Goal: Register for event/course

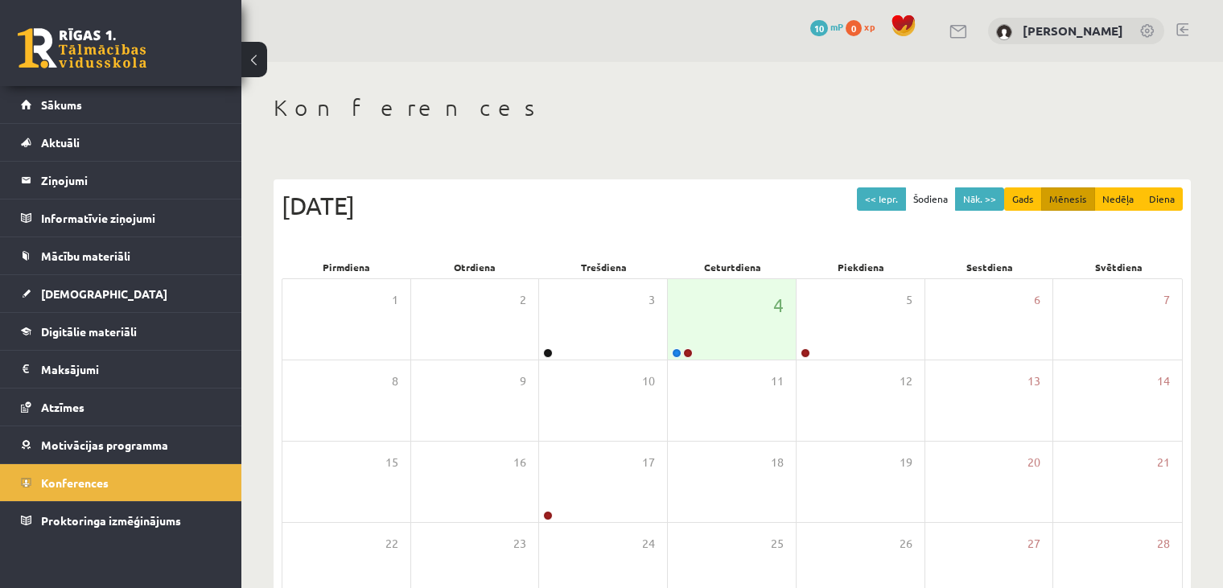
scroll to position [179, 0]
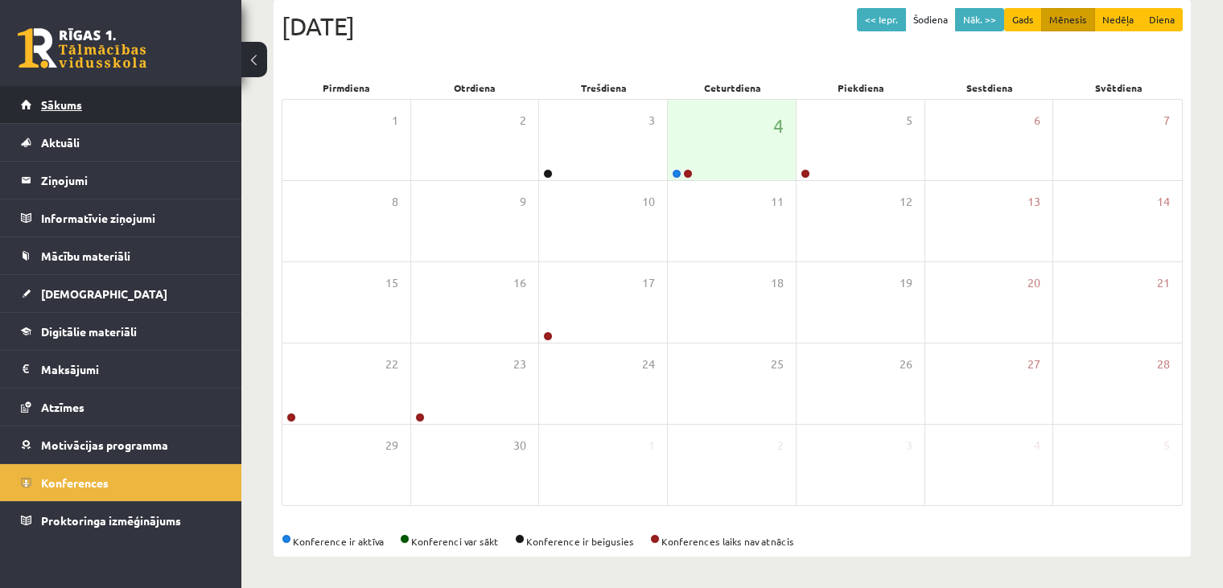
click at [125, 106] on link "Sākums" at bounding box center [121, 104] width 200 height 37
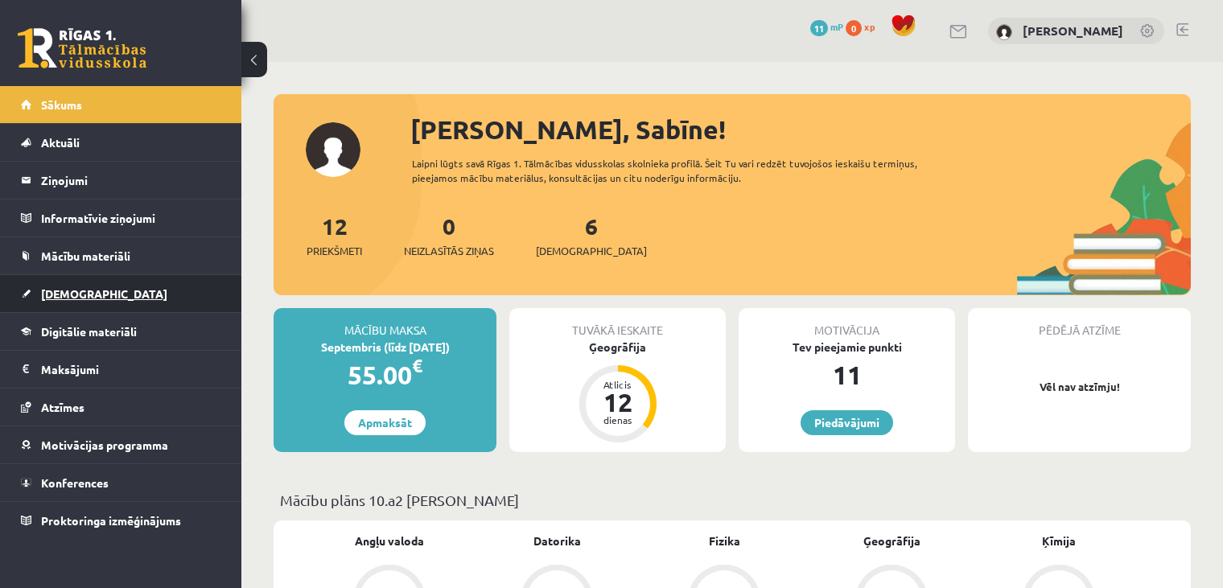
click at [61, 287] on span "[DEMOGRAPHIC_DATA]" at bounding box center [104, 293] width 126 height 14
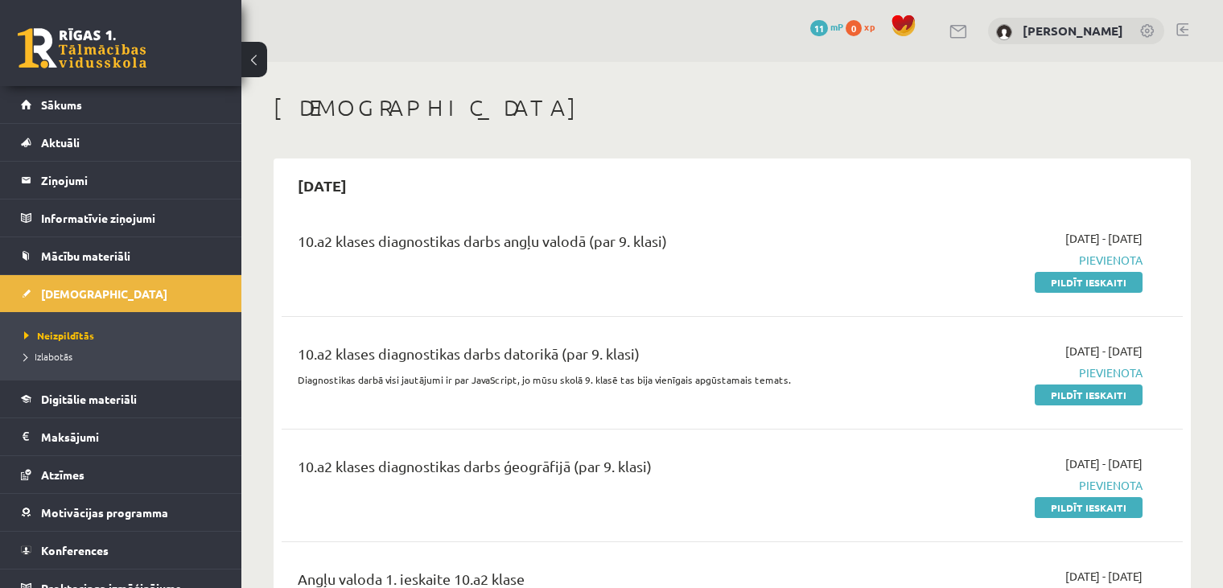
click at [595, 125] on div "[DEMOGRAPHIC_DATA]" at bounding box center [731, 110] width 917 height 32
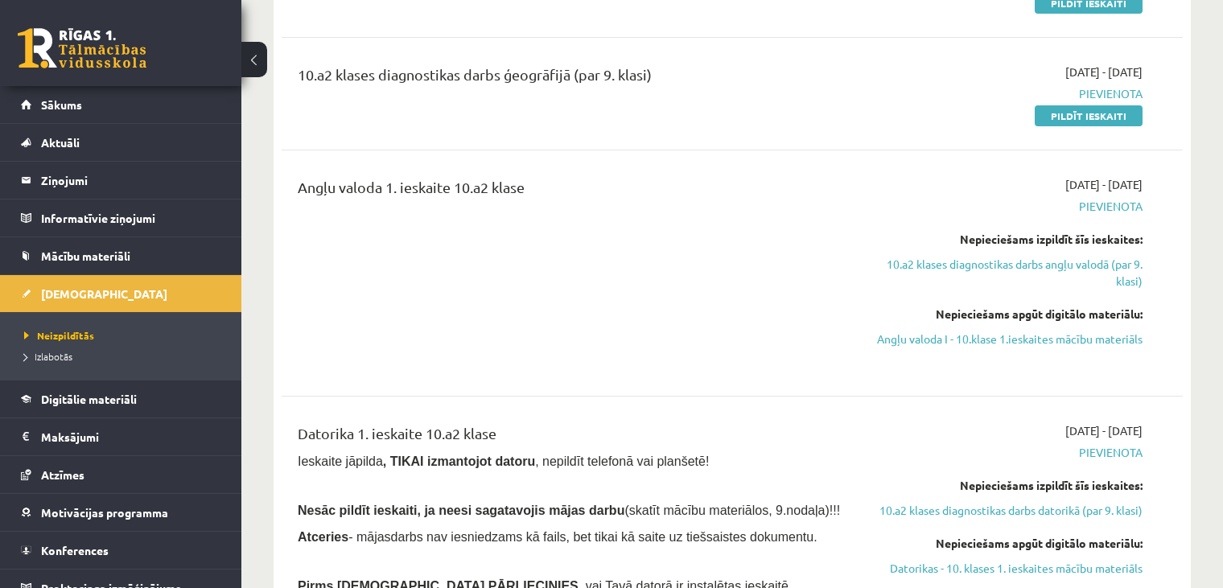
scroll to position [394, 0]
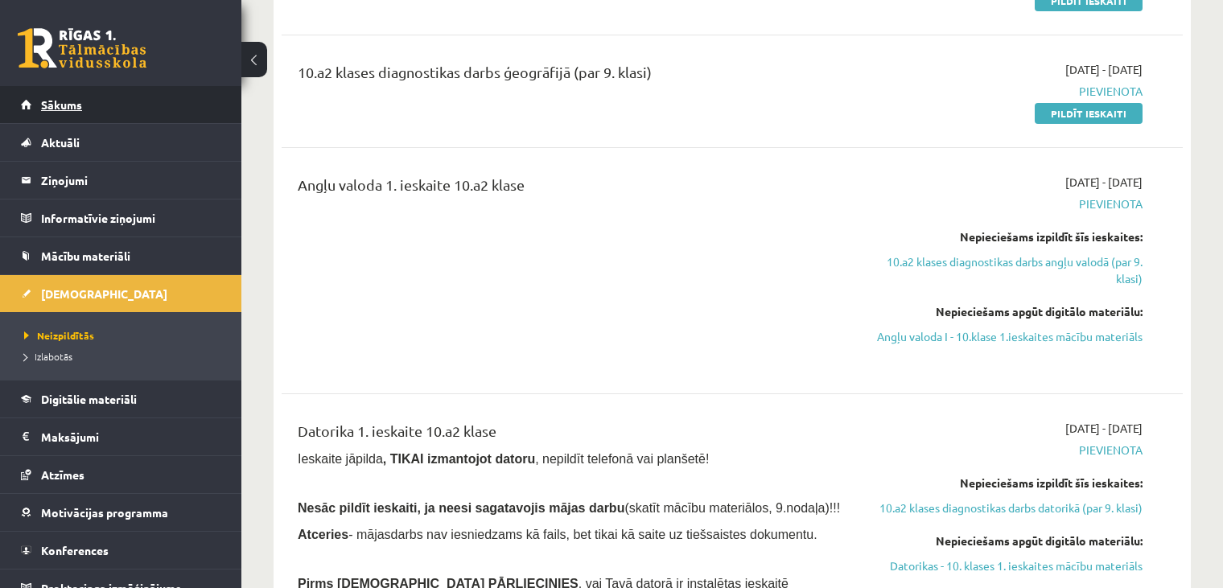
click at [156, 113] on link "Sākums" at bounding box center [121, 104] width 200 height 37
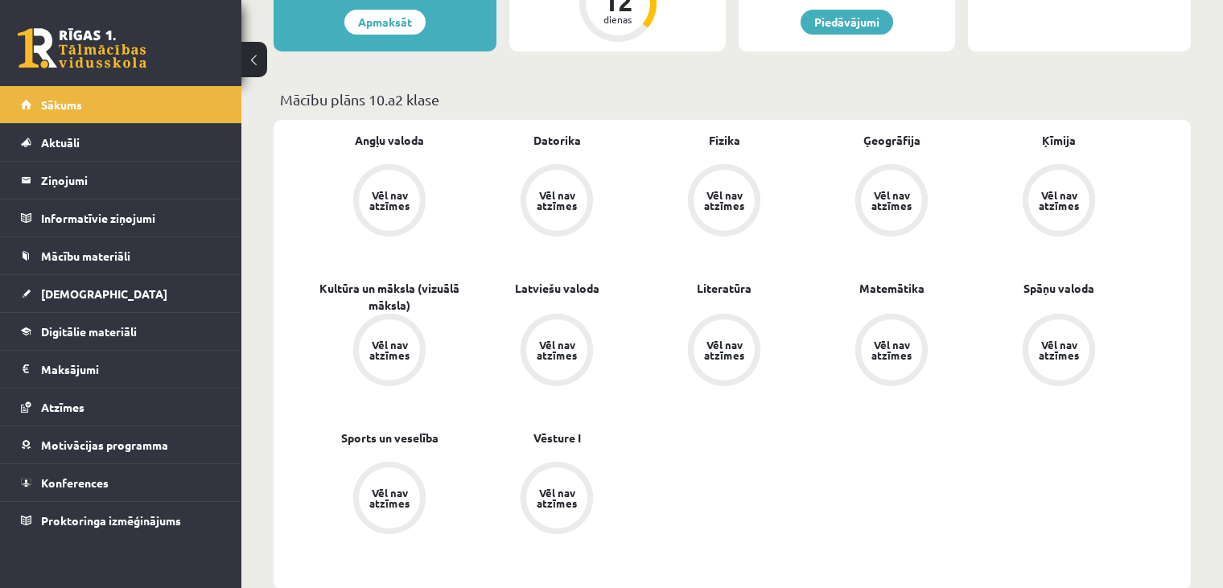
scroll to position [402, 0]
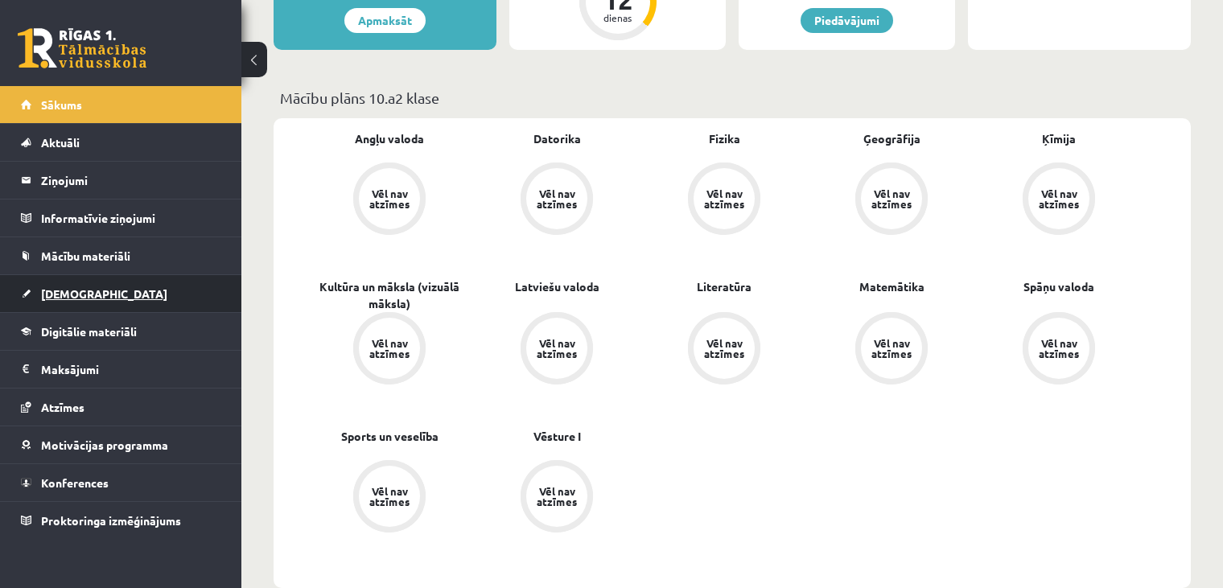
click at [71, 296] on span "[DEMOGRAPHIC_DATA]" at bounding box center [104, 293] width 126 height 14
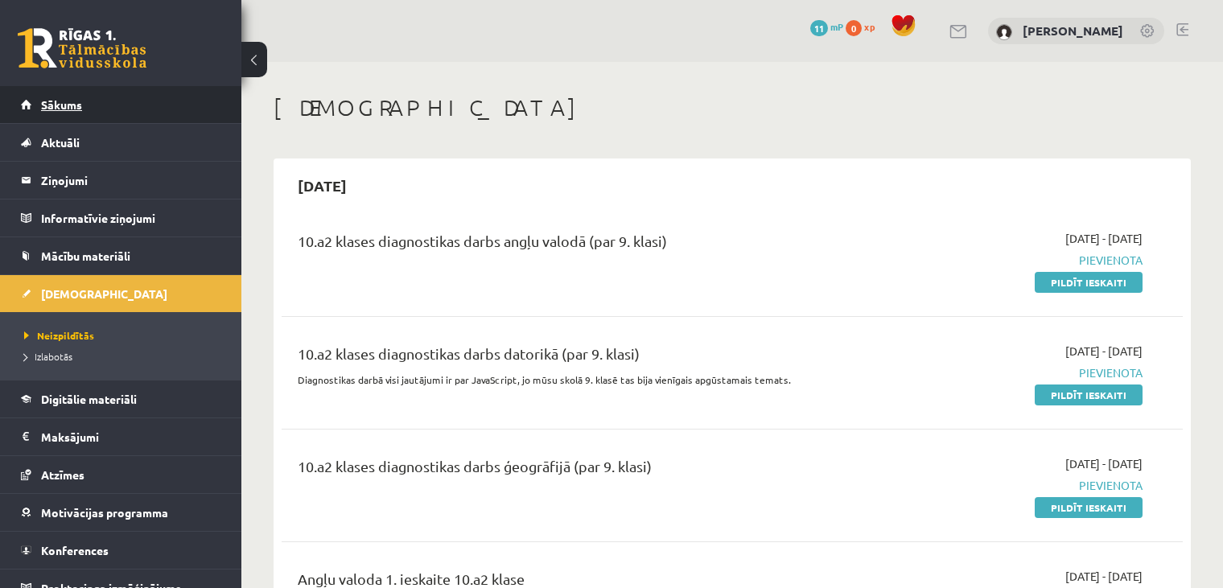
click at [78, 103] on span "Sākums" at bounding box center [61, 104] width 41 height 14
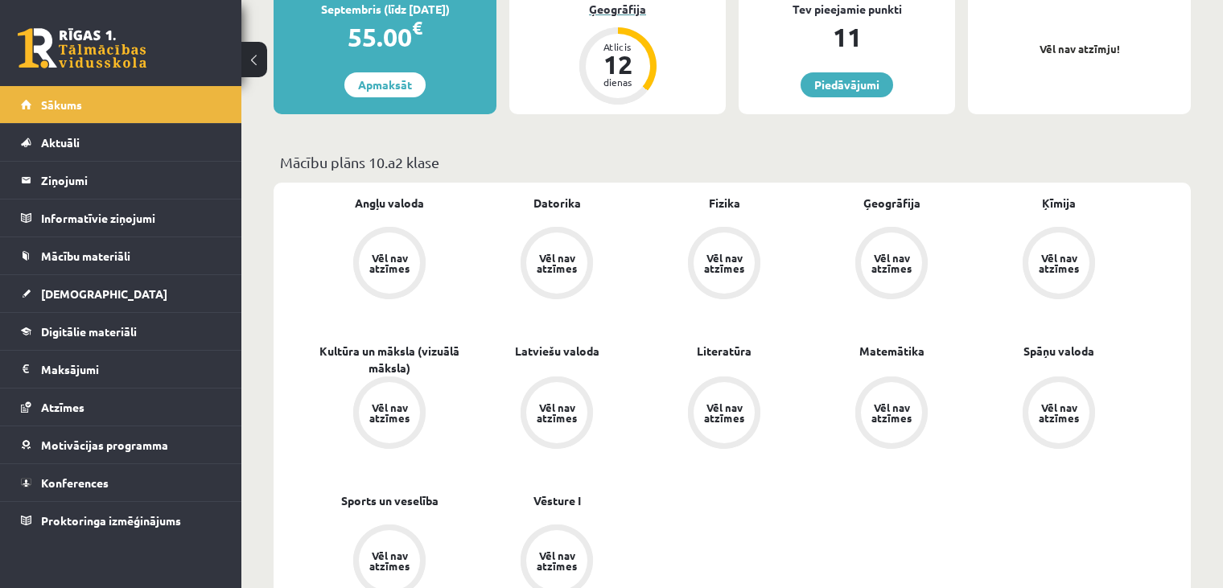
scroll to position [333, 0]
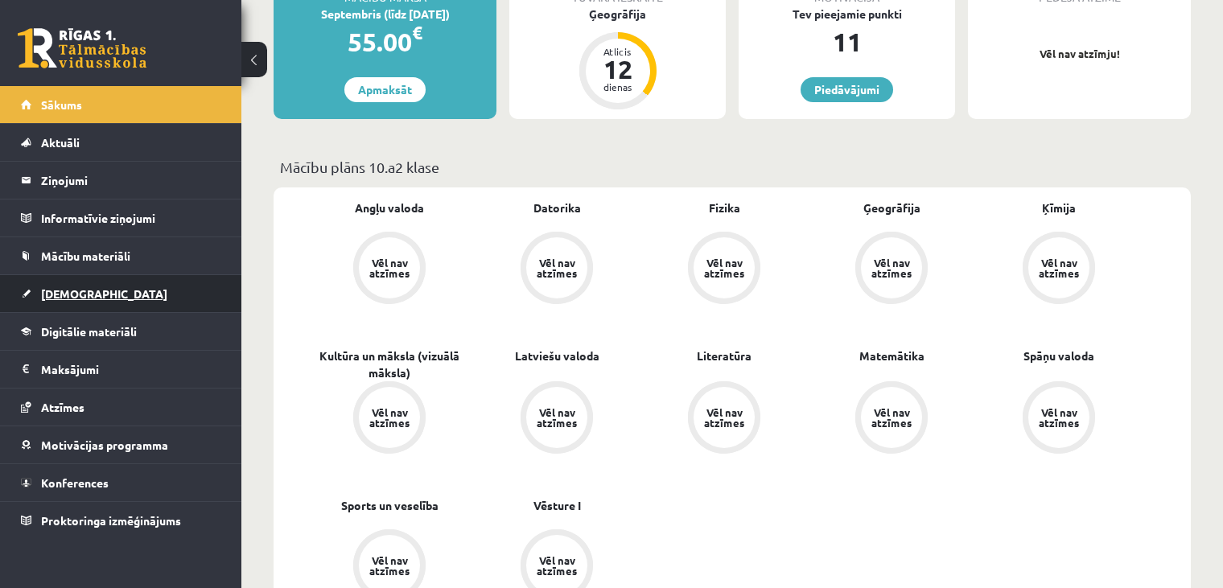
click at [70, 294] on span "[DEMOGRAPHIC_DATA]" at bounding box center [104, 293] width 126 height 14
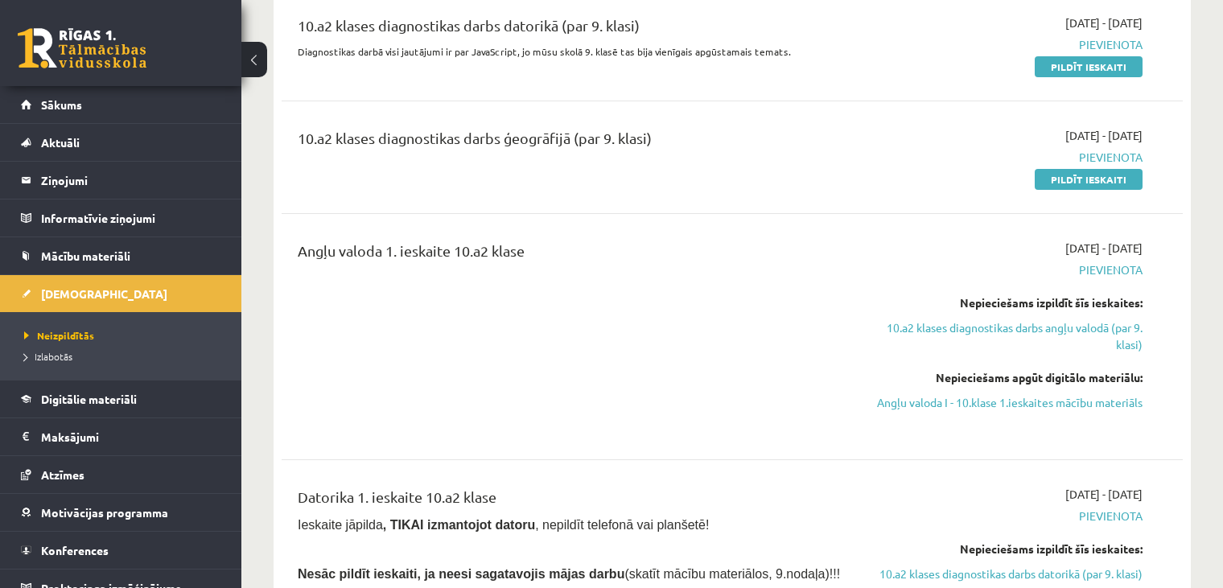
scroll to position [302, 0]
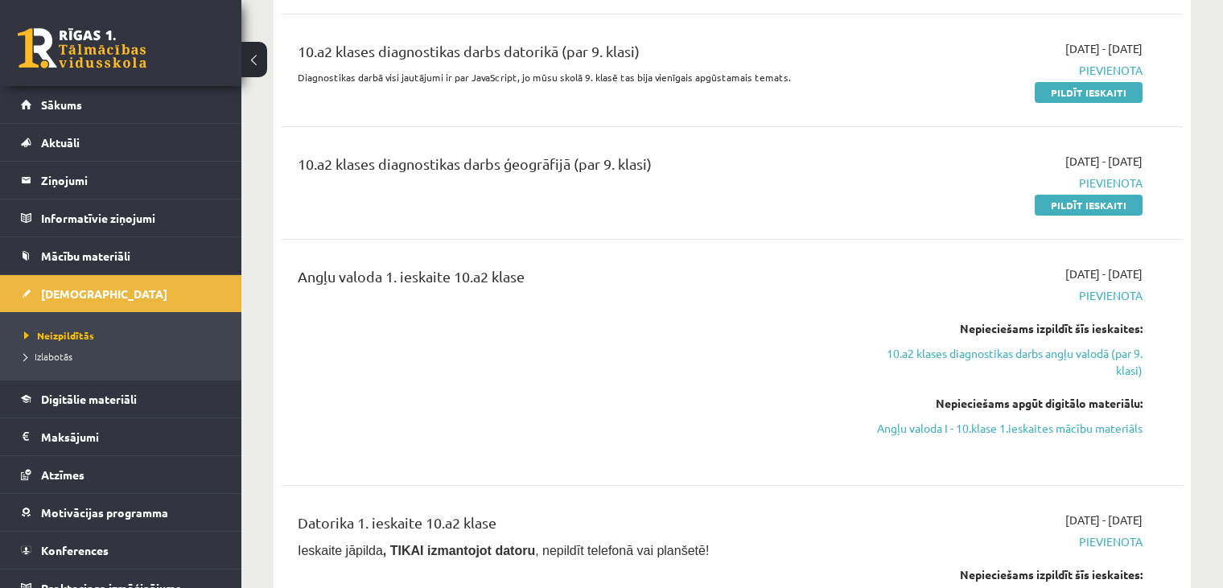
click at [1107, 294] on span "Pievienota" at bounding box center [1009, 295] width 265 height 17
click at [967, 351] on link "10.a2 klases diagnostikas darbs angļu valodā (par 9. klasi)" at bounding box center [1009, 362] width 265 height 34
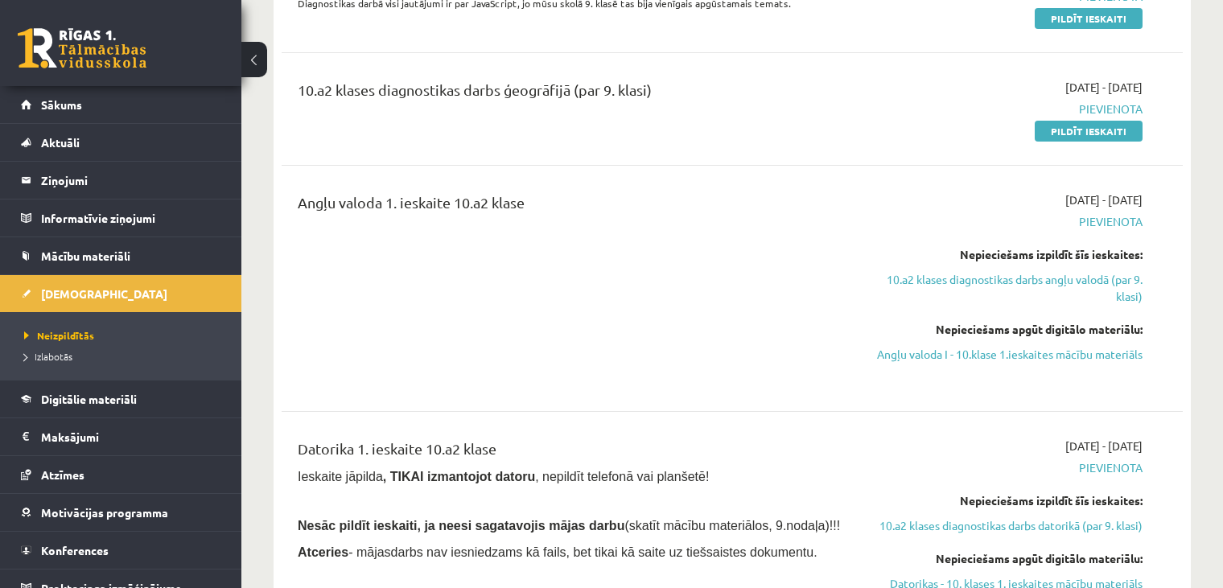
scroll to position [379, 0]
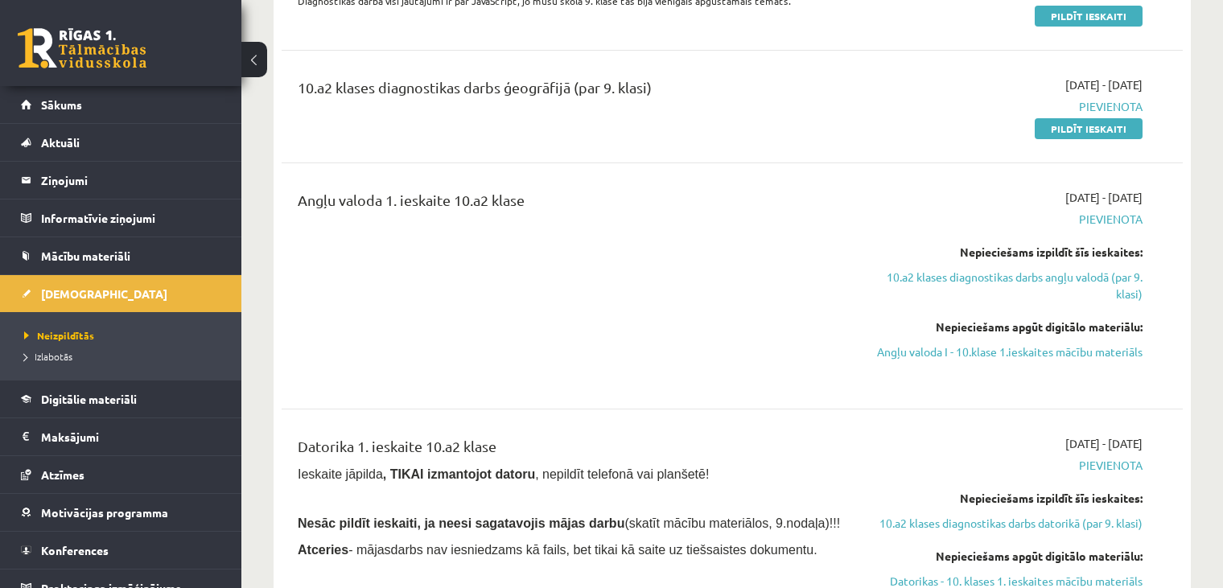
click at [883, 244] on div "Nepieciešams izpildīt šīs ieskaites:" at bounding box center [1009, 252] width 265 height 17
click at [769, 135] on div "10.a2 klases diagnostikas darbs ģeogrāfijā (par 9. klasi)" at bounding box center [575, 106] width 579 height 60
click at [853, 325] on div "Angļu valoda 1. ieskaite 10.a2 klase" at bounding box center [575, 286] width 579 height 194
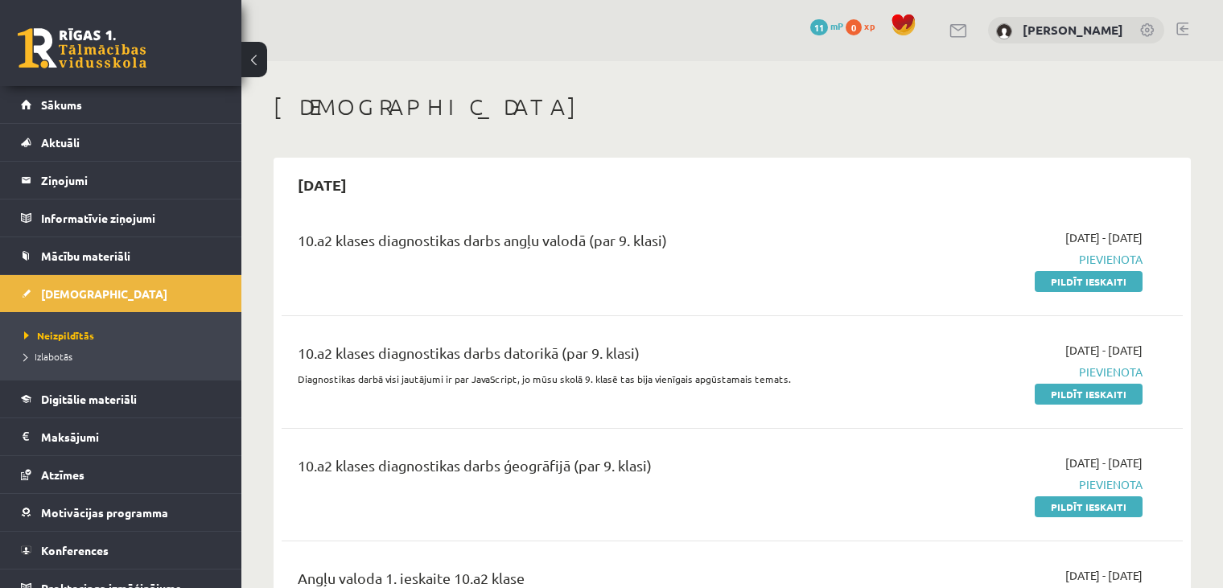
scroll to position [9, 0]
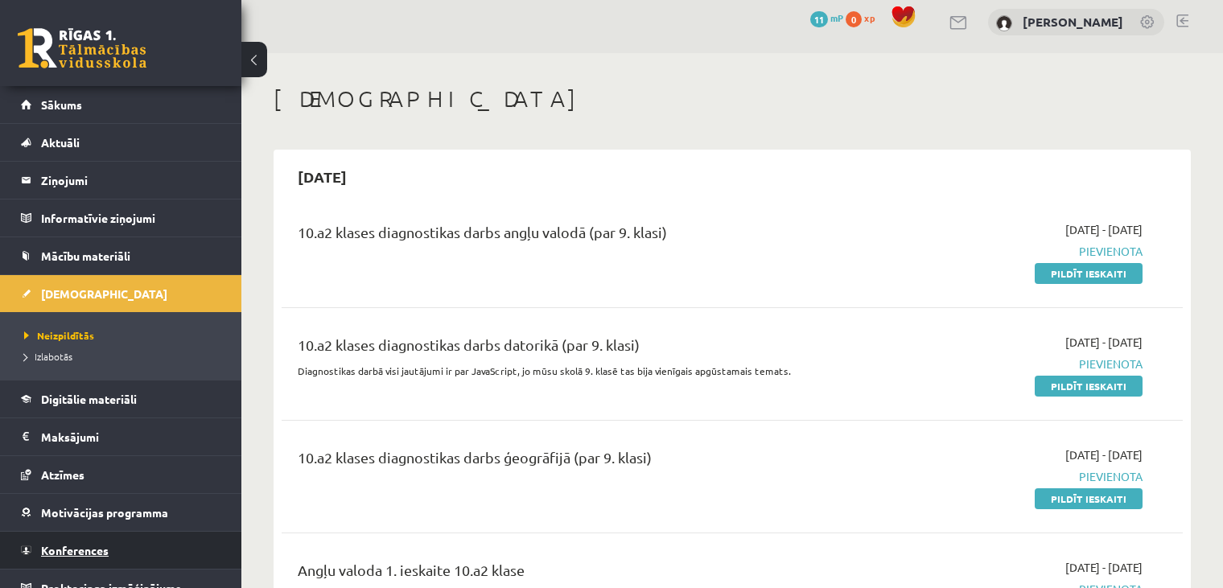
click at [97, 543] on span "Konferences" at bounding box center [75, 550] width 68 height 14
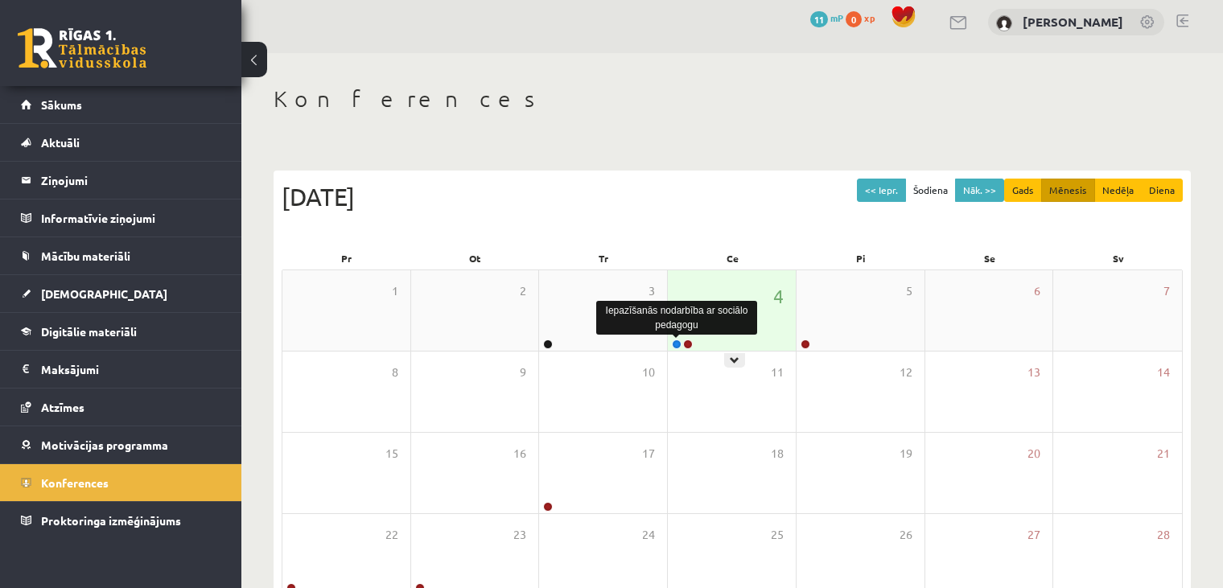
click at [678, 345] on link at bounding box center [677, 344] width 10 height 10
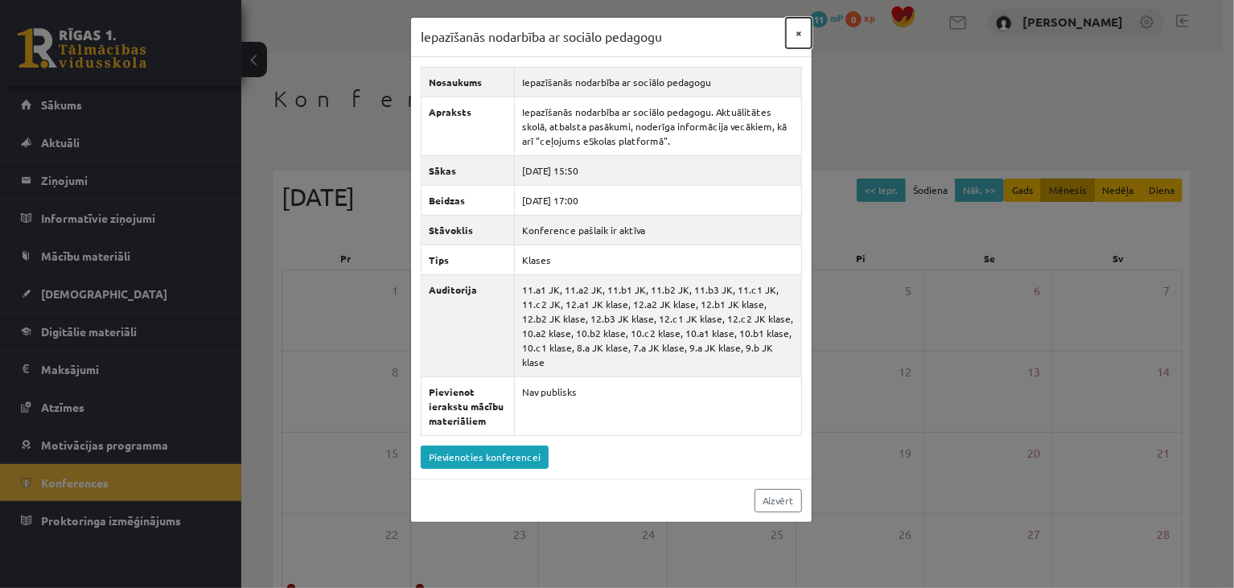
click at [797, 35] on button "×" at bounding box center [799, 33] width 26 height 31
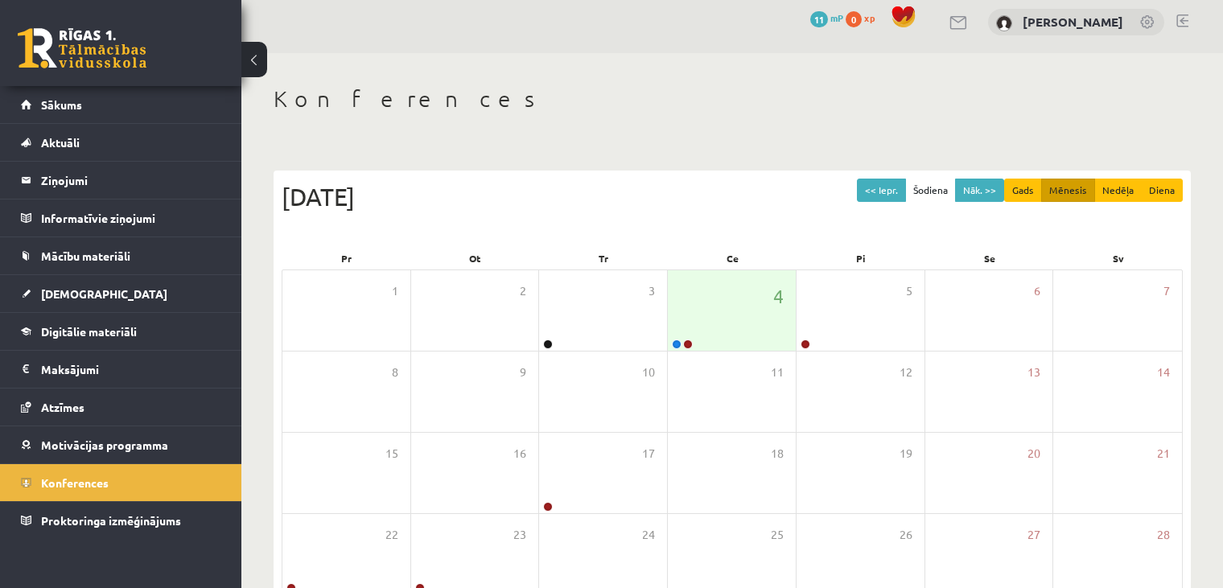
click at [797, 35] on div "0 Dāvanas 11 mP 0 xp Sabīne Vorza" at bounding box center [731, 22] width 981 height 62
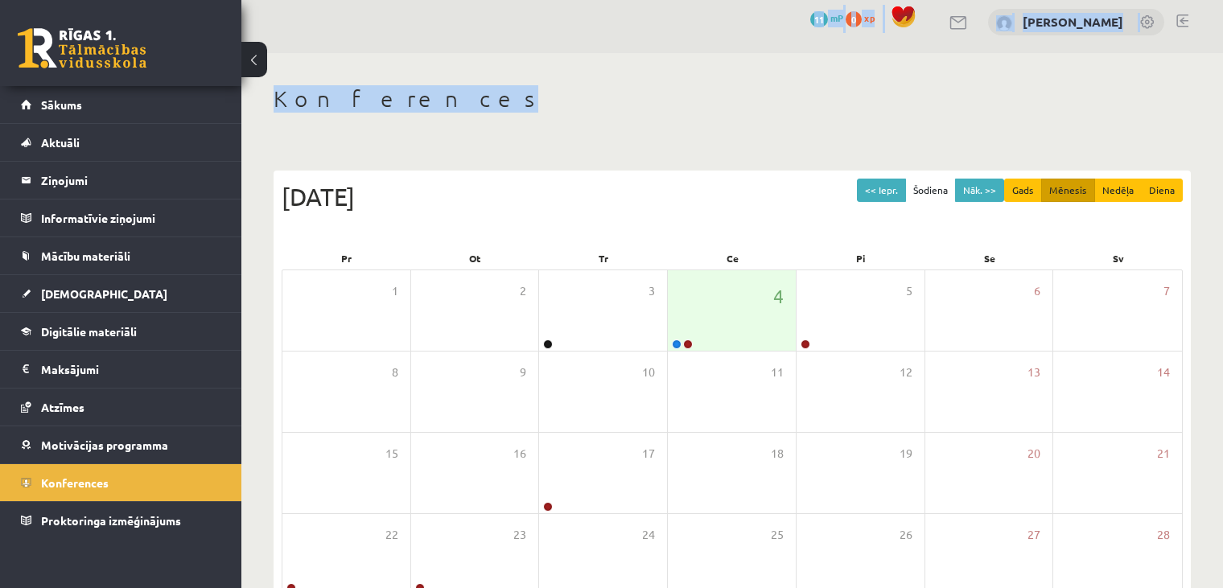
drag, startPoint x: 797, startPoint y: 35, endPoint x: 795, endPoint y: 100, distance: 64.4
click at [795, 100] on div "0 Dāvanas 11 mP 0 xp Sabīne Vorza Konferences << Iepr. Šodiena Nāk. >> Gads Mēn…" at bounding box center [731, 375] width 981 height 768
click at [795, 100] on h1 "Konferences" at bounding box center [731, 98] width 917 height 27
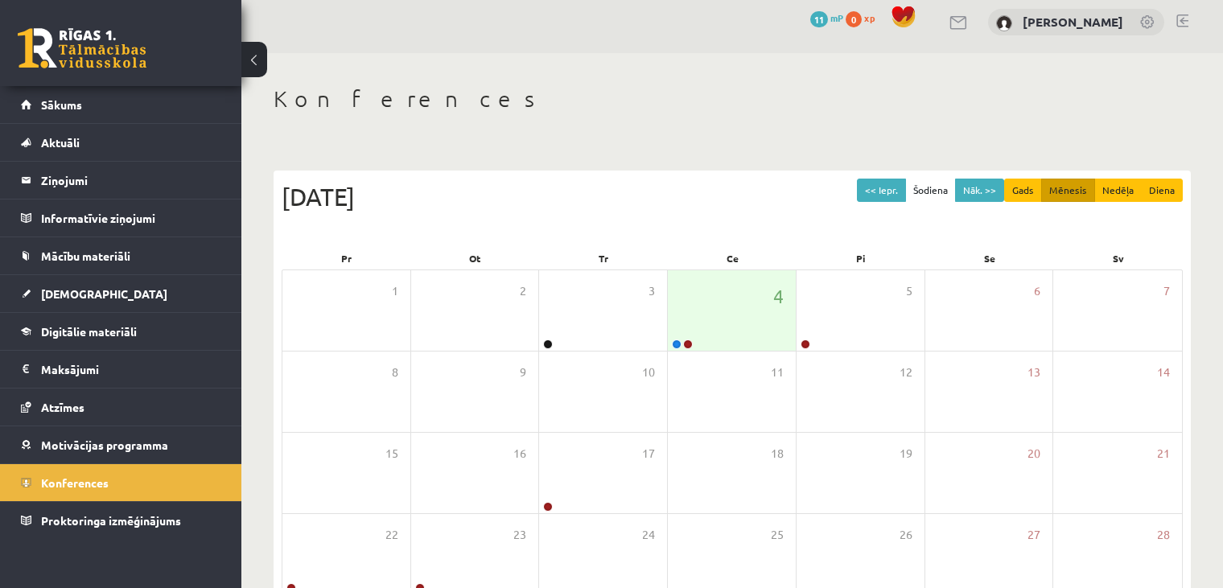
scroll to position [179, 0]
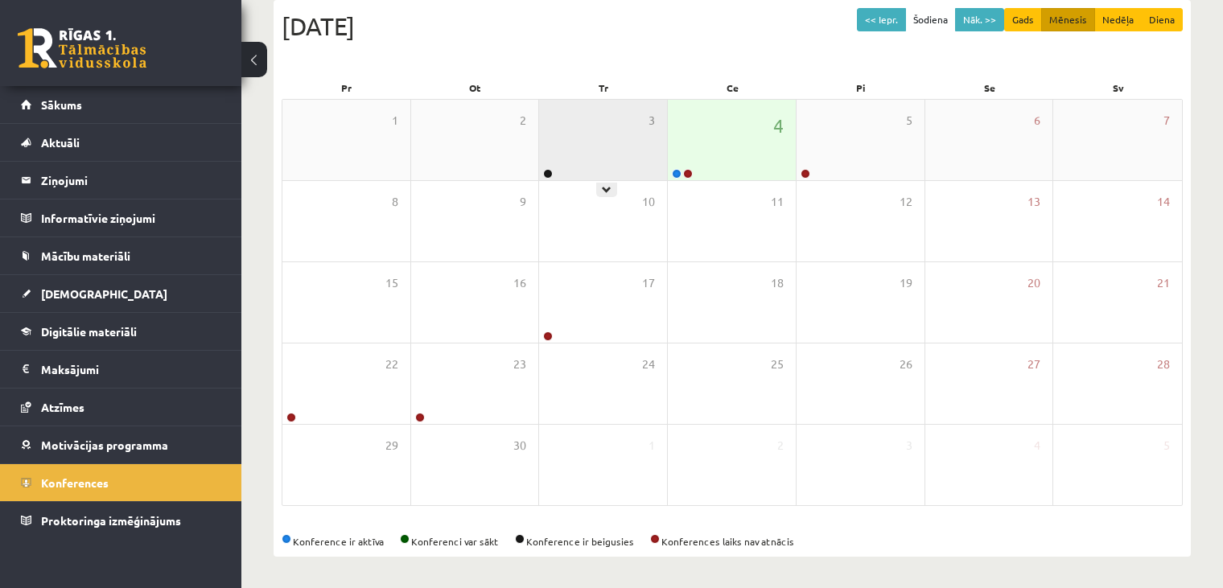
click at [621, 100] on div "3" at bounding box center [603, 140] width 128 height 80
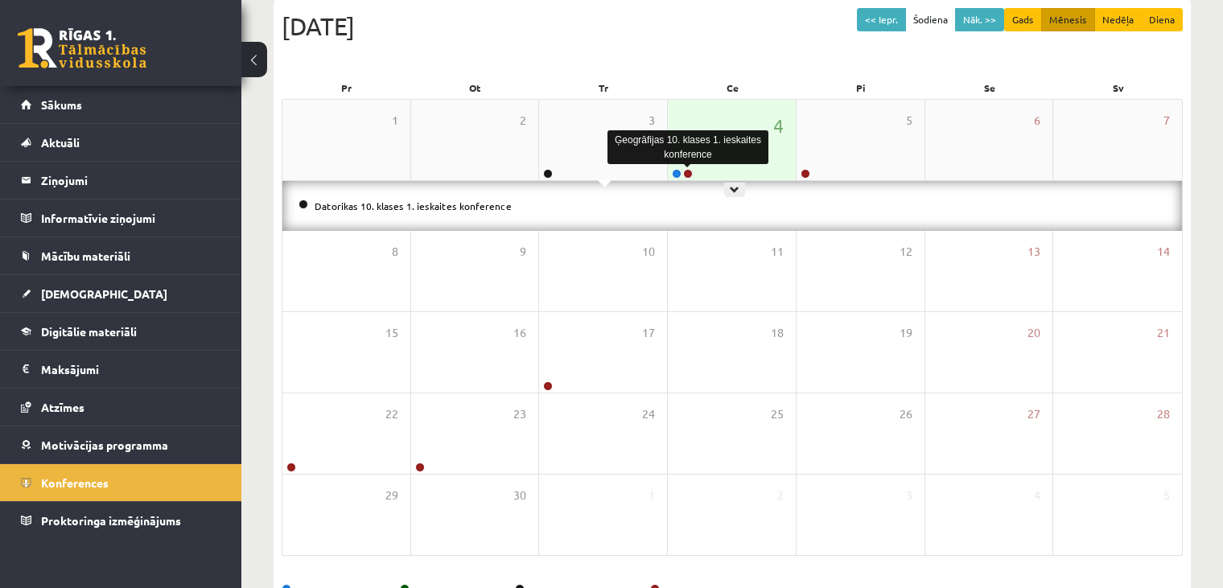
click at [684, 171] on link at bounding box center [688, 174] width 10 height 10
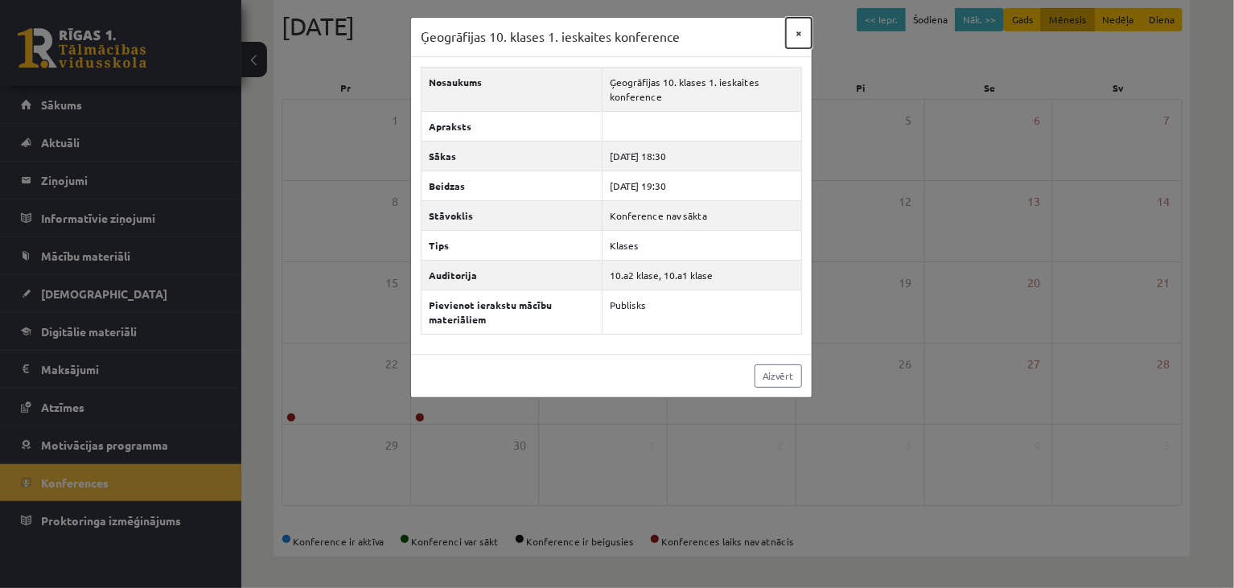
click at [799, 27] on button "×" at bounding box center [799, 33] width 26 height 31
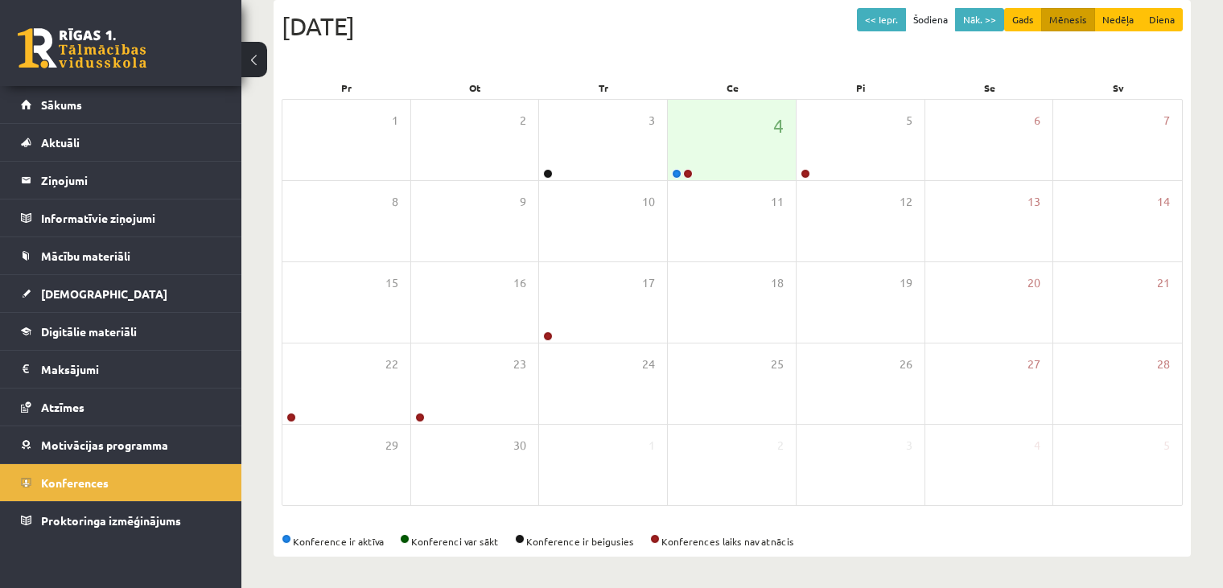
click at [744, 60] on div "<< Iepr. Šodiena Nāk. >> Gads Mēnesis Nedēļa Diena Septembris 2025" at bounding box center [732, 42] width 901 height 68
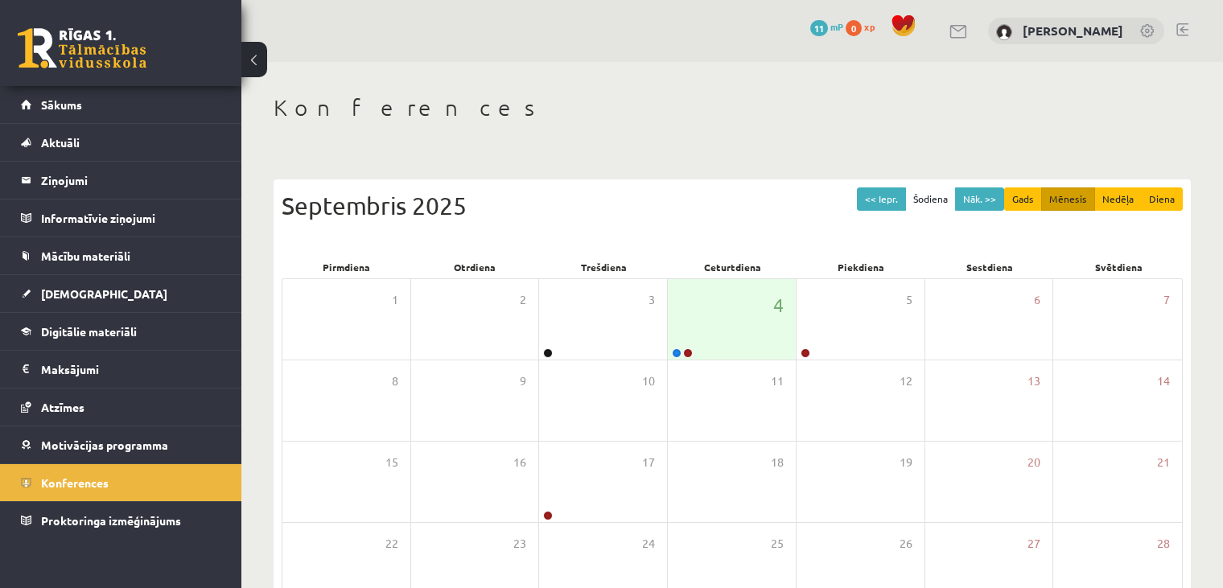
scroll to position [179, 0]
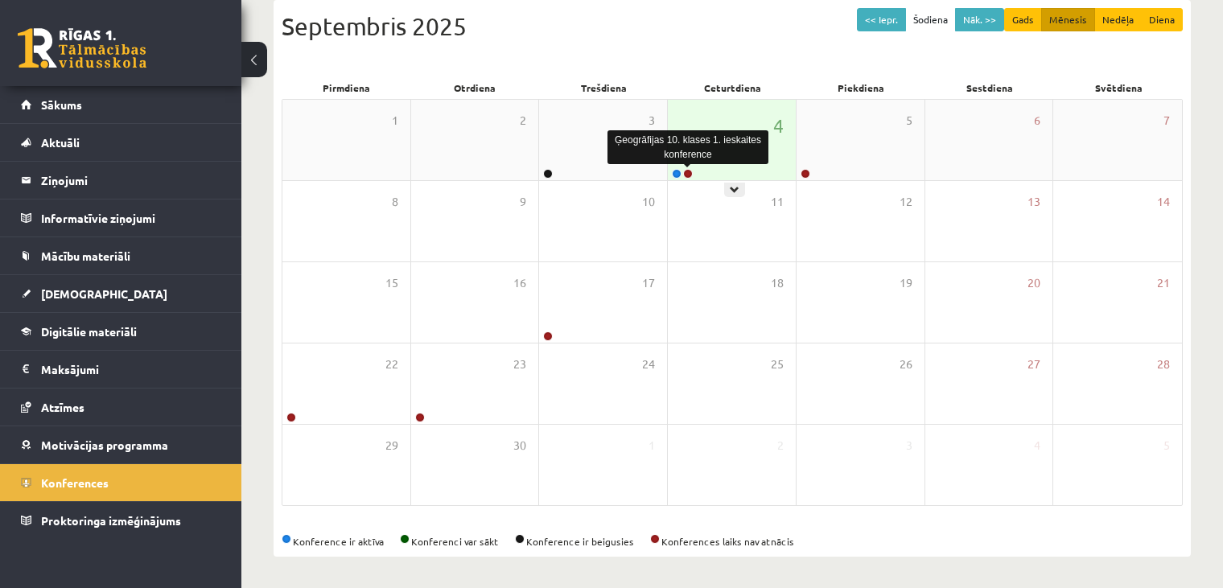
click at [686, 172] on link at bounding box center [688, 174] width 10 height 10
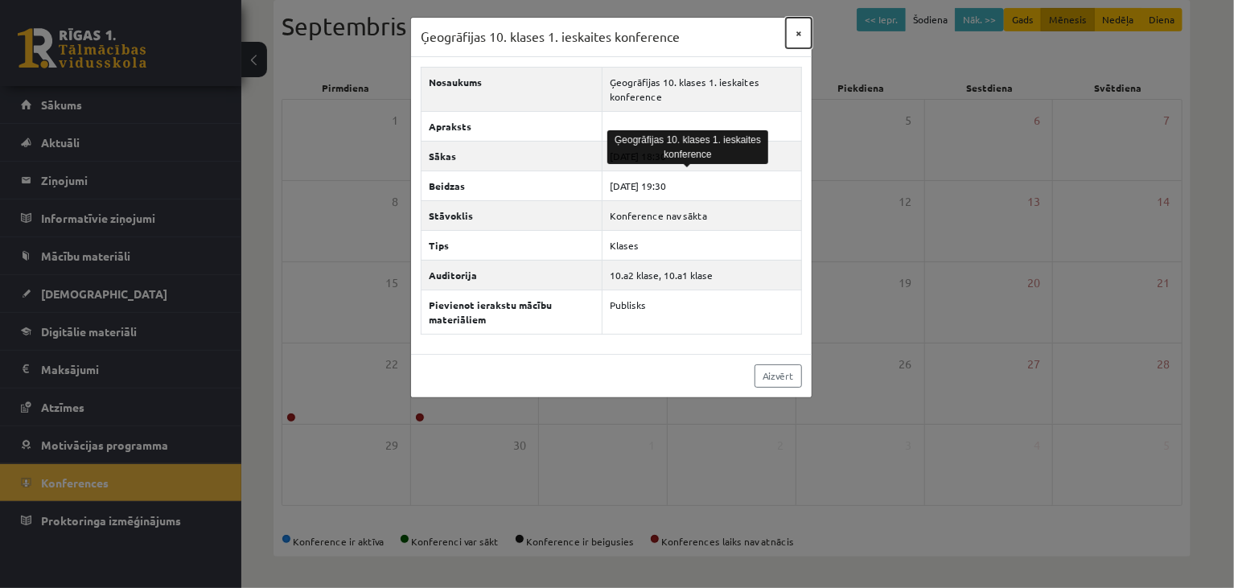
click at [798, 34] on button "×" at bounding box center [799, 33] width 26 height 31
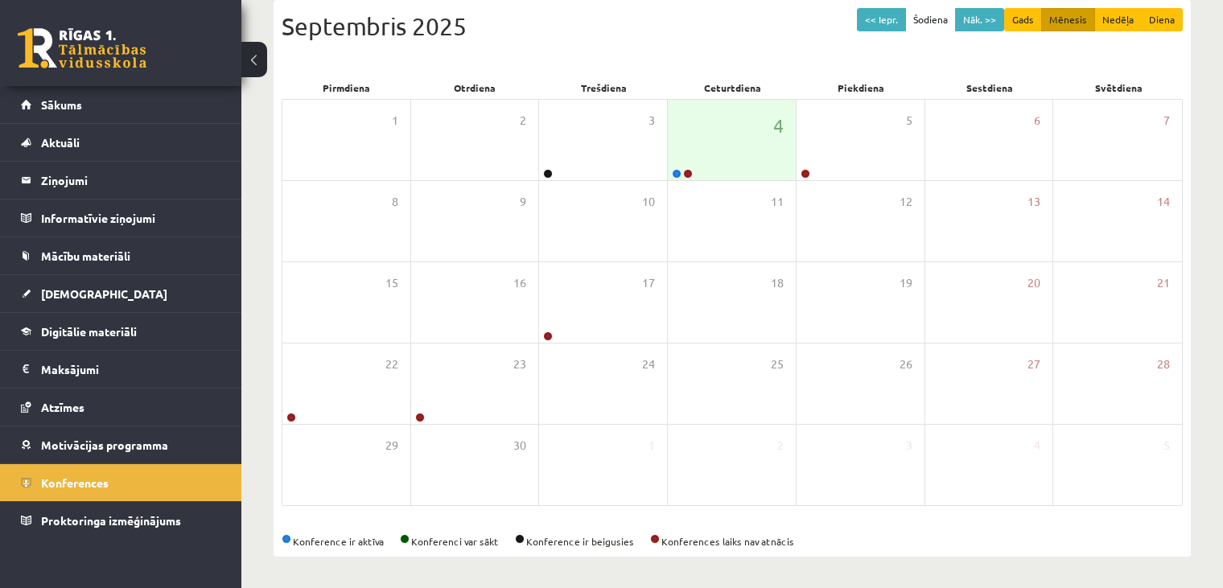
click at [783, 42] on div "Septembris 2025" at bounding box center [732, 26] width 901 height 36
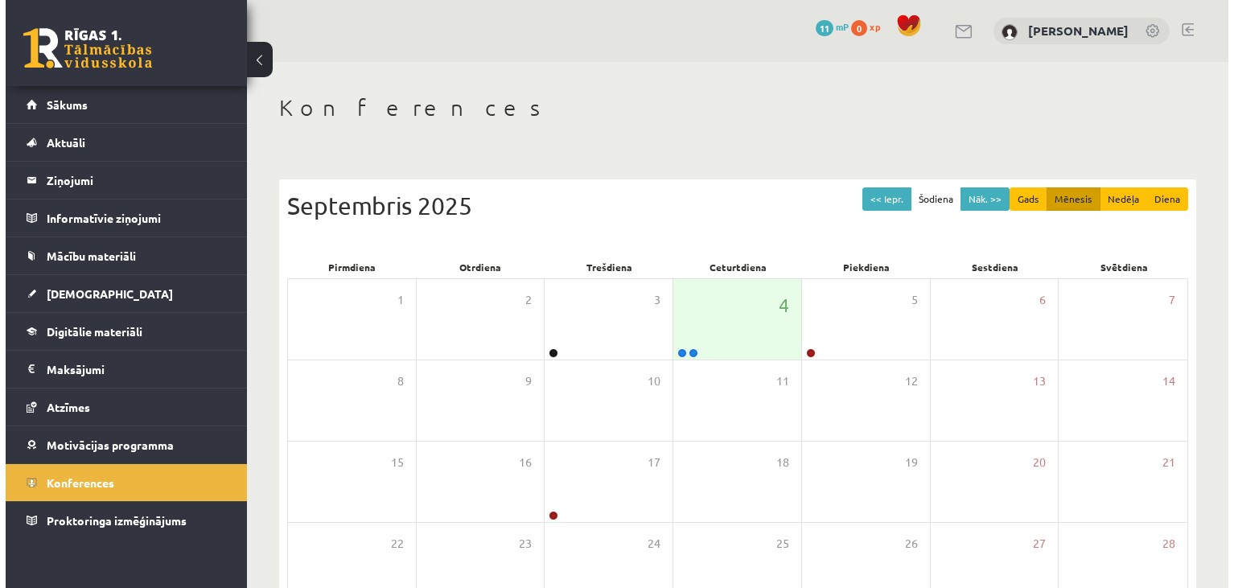
scroll to position [179, 0]
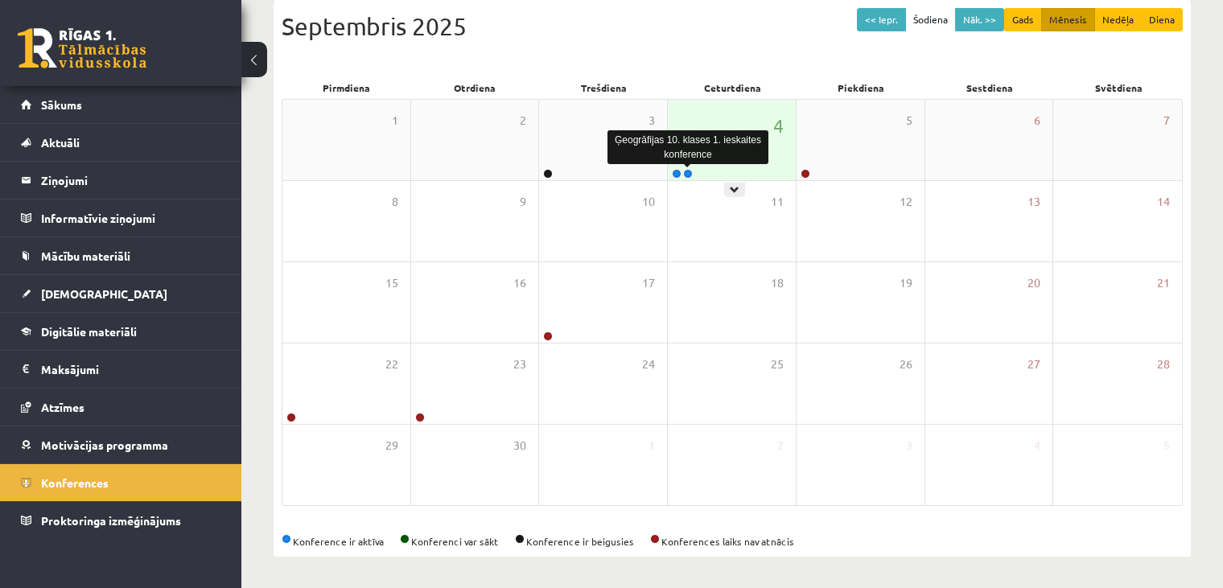
click at [688, 170] on link at bounding box center [688, 174] width 10 height 10
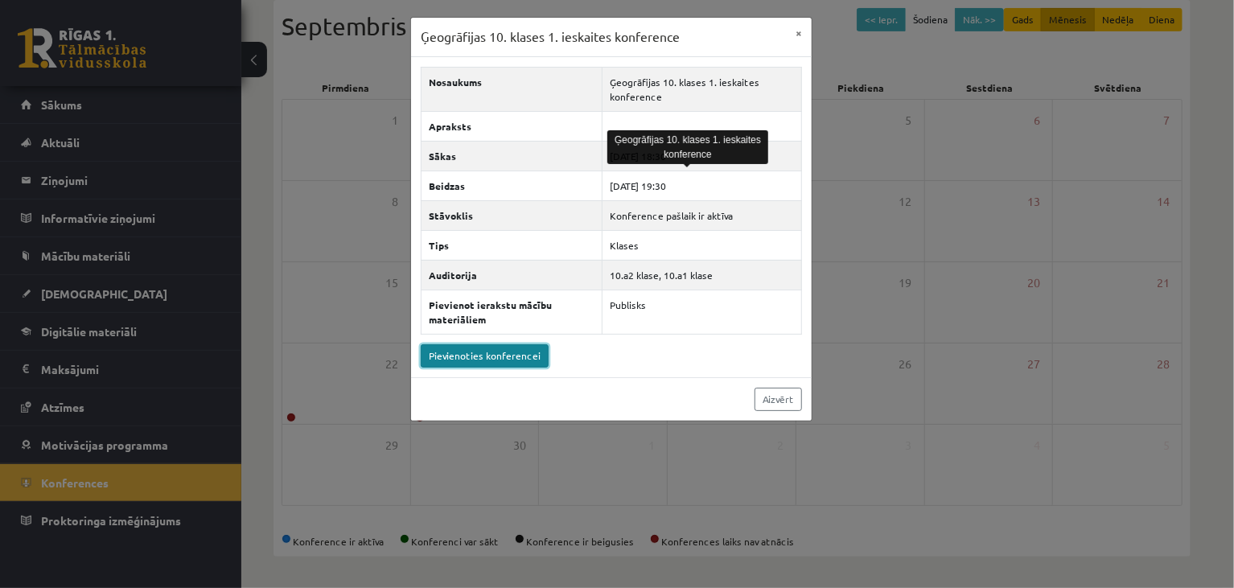
click at [490, 351] on link "Pievienoties konferencei" at bounding box center [485, 355] width 128 height 23
